Goal: Information Seeking & Learning: Learn about a topic

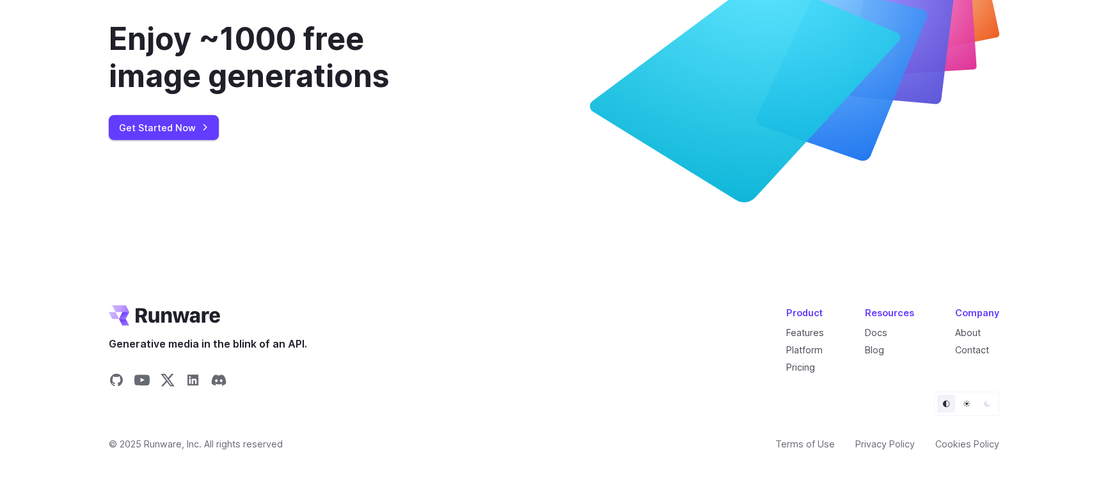
scroll to position [4976, 0]
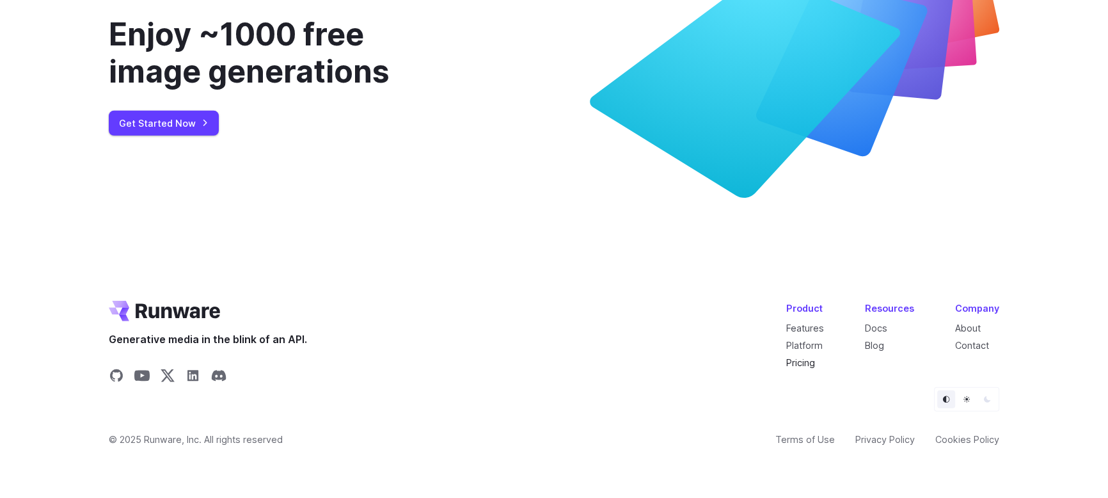
click at [801, 363] on link "Pricing" at bounding box center [800, 362] width 29 height 11
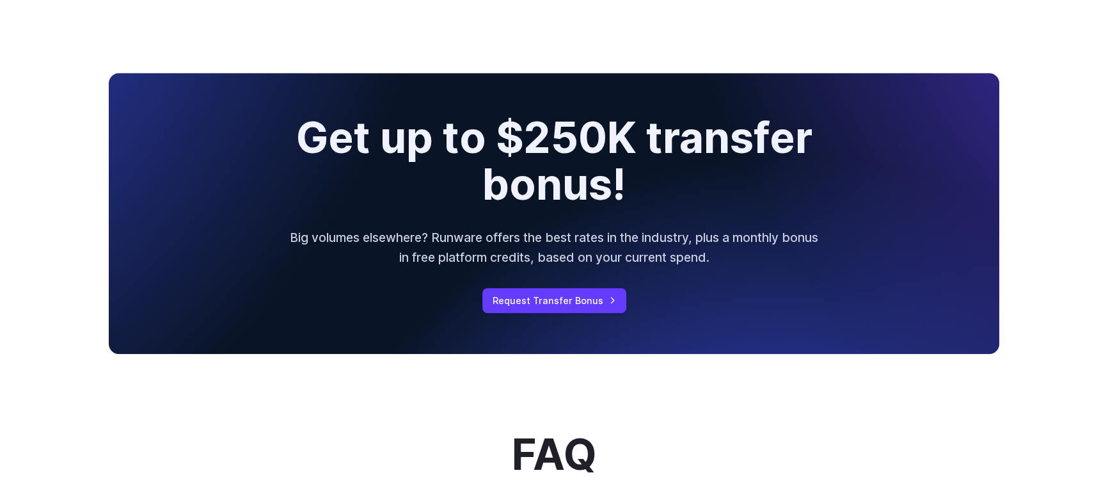
scroll to position [1400, 0]
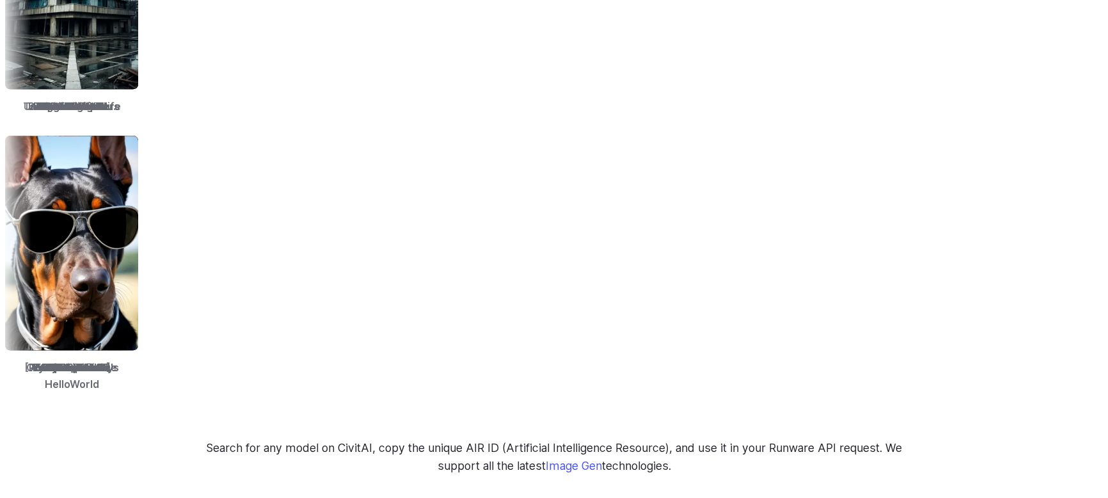
scroll to position [1844, 0]
